Goal: Task Accomplishment & Management: Manage account settings

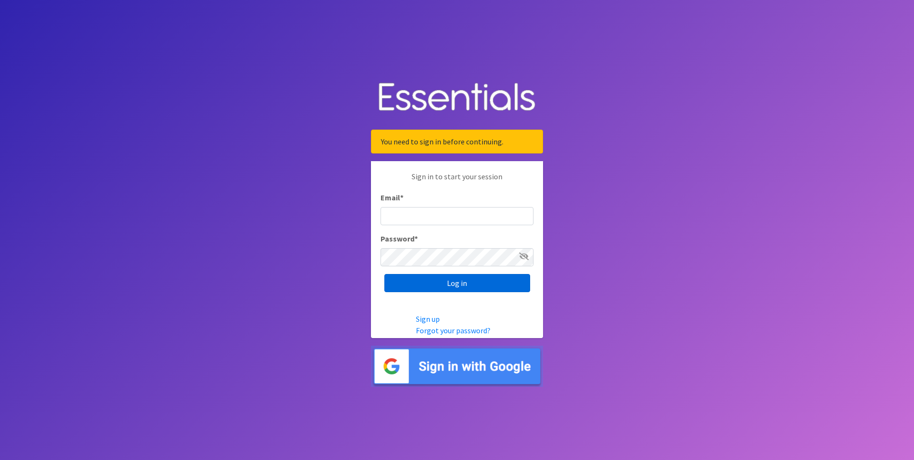
type input "[EMAIL_ADDRESS][DOMAIN_NAME]"
click at [473, 283] on input "Log in" at bounding box center [458, 283] width 146 height 18
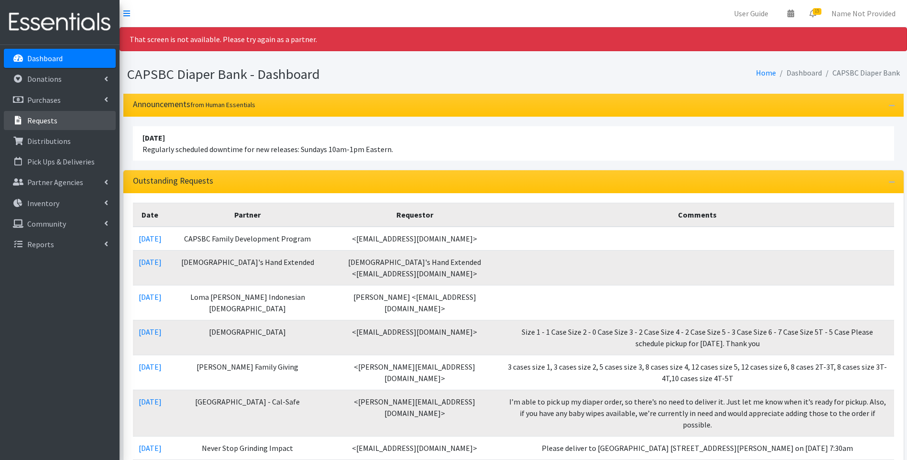
click at [52, 117] on p "Requests" at bounding box center [42, 121] width 30 height 10
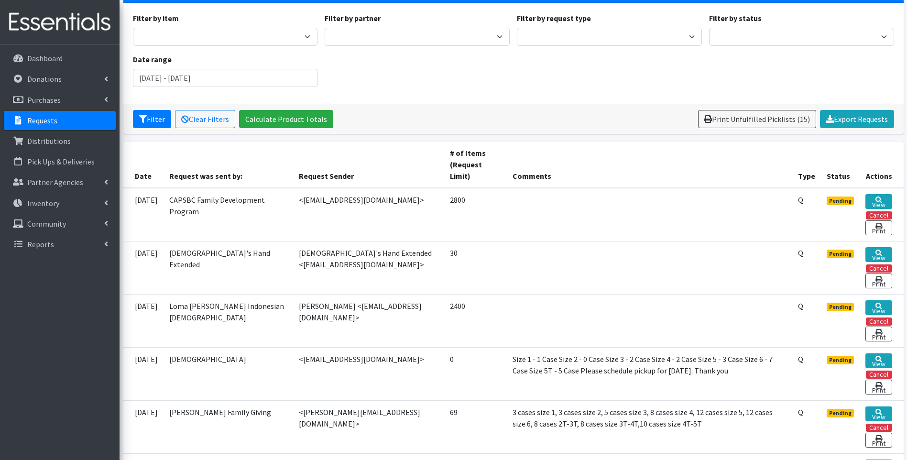
scroll to position [96, 0]
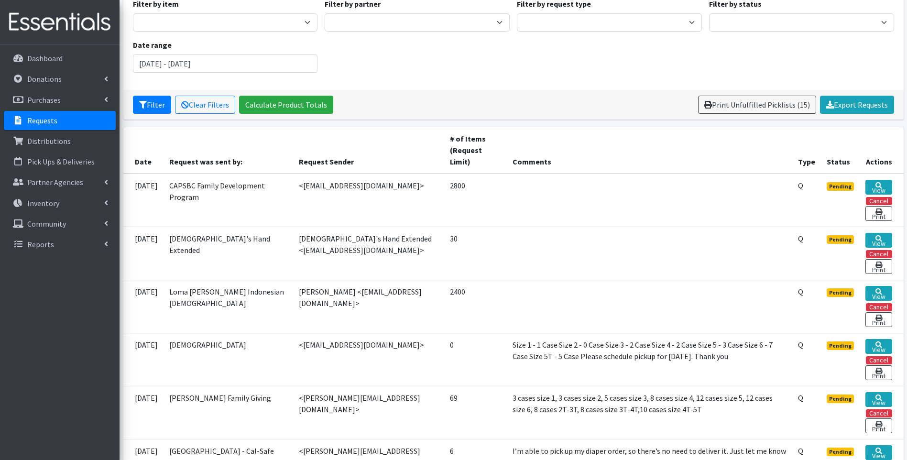
click at [188, 306] on td "Loma Linda Indonesian SDA Church" at bounding box center [229, 306] width 130 height 53
drag, startPoint x: 253, startPoint y: 305, endPoint x: 165, endPoint y: 294, distance: 88.6
click at [165, 294] on tr "08/28/2025 Loma Linda Indonesian SDA Church Reni Gultom <renigultom@yahoo.com> …" at bounding box center [513, 306] width 781 height 53
drag, startPoint x: 165, startPoint y: 294, endPoint x: 258, endPoint y: 241, distance: 107.5
click at [258, 241] on td "God's Hand Extended" at bounding box center [229, 253] width 130 height 53
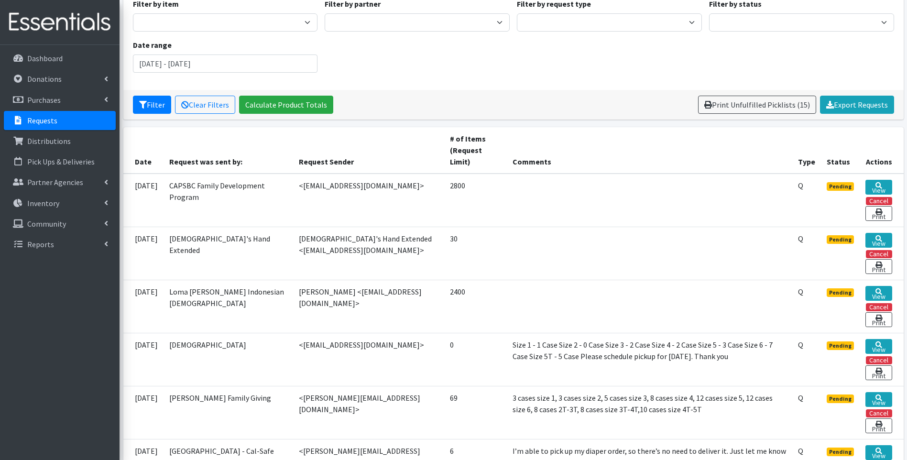
drag, startPoint x: 261, startPoint y: 238, endPoint x: 119, endPoint y: 229, distance: 142.3
click at [119, 229] on div "User Guide 0 Pick-ups remaining this week View Calendar 15 14 Requests 1 Partne…" at bounding box center [453, 225] width 907 height 643
click at [251, 233] on td "God's Hand Extended" at bounding box center [229, 253] width 130 height 53
